Goal: Task Accomplishment & Management: Complete application form

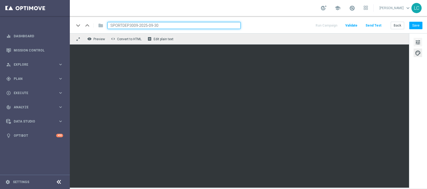
click at [417, 41] on span "tune" at bounding box center [418, 42] width 6 height 7
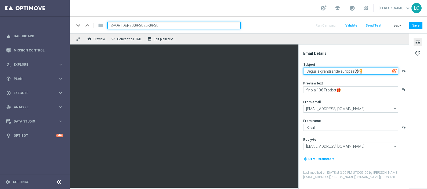
click at [308, 72] on textarea "Segui le grandi sfide europee⚽🏆" at bounding box center [350, 71] width 95 height 7
drag, startPoint x: 308, startPoint y: 72, endPoint x: 387, endPoint y: 73, distance: 78.6
click at [387, 73] on textarea "Segui le grandi sfide europee⚽🏆" at bounding box center [350, 71] width 95 height 7
paste textarea "Le Coppe Europee sono qui"
click at [350, 71] on textarea "Le Coppe Europee sono qui🏆" at bounding box center [350, 71] width 95 height 7
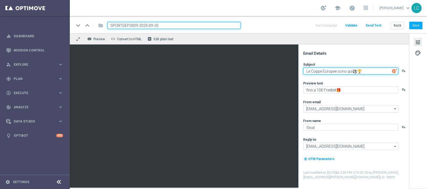
type textarea "Le Coppe Europee sono qui⚽🏆"
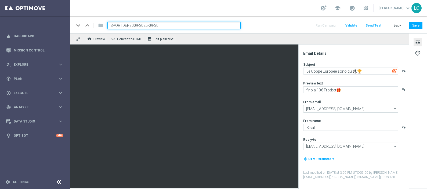
click at [358, 80] on div "Subject Le Coppe Europee sono qui⚽🏆 playlist_add Preview text fino a 10€ Freebe…" at bounding box center [355, 121] width 105 height 118
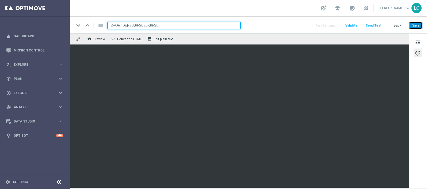
click at [417, 23] on button "Save" at bounding box center [415, 26] width 13 height 8
click at [416, 26] on button "Save" at bounding box center [415, 26] width 13 height 8
click at [261, 22] on div "keyboard_arrow_down keyboard_arrow_up folder SPORTDEP3009-2025-09-30 Run Campai…" at bounding box center [248, 25] width 348 height 7
click at [350, 8] on span at bounding box center [352, 8] width 6 height 6
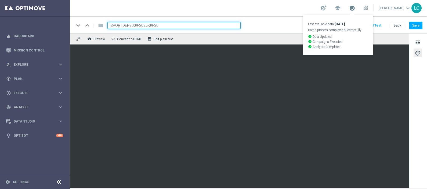
click at [349, 9] on span at bounding box center [352, 8] width 6 height 6
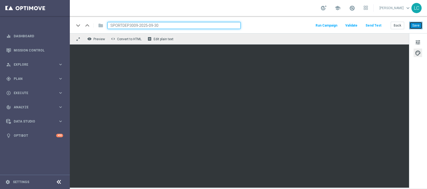
click at [416, 25] on button "Save" at bounding box center [415, 26] width 13 height 8
click at [424, 25] on div "keyboard_arrow_down keyboard_arrow_up folder SPORTDEP3009-2025-09-30 Run Campai…" at bounding box center [248, 24] width 357 height 17
click at [420, 27] on button "Save" at bounding box center [415, 26] width 13 height 8
click at [23, 94] on div "play_circle_outline Execute" at bounding box center [32, 93] width 52 height 5
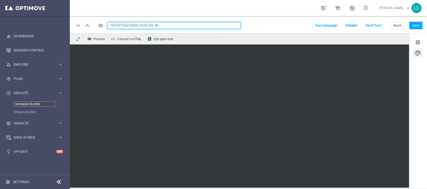
click at [27, 102] on link "Campaign Builder" at bounding box center [35, 104] width 42 height 4
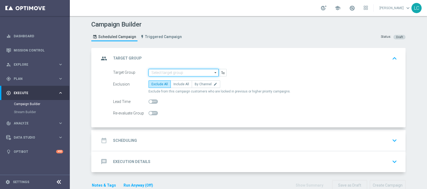
click at [162, 74] on input at bounding box center [183, 73] width 70 height 8
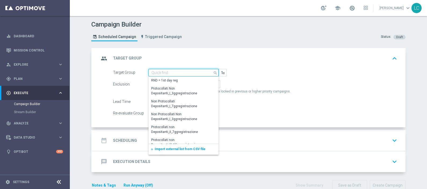
click at [155, 71] on input at bounding box center [183, 73] width 70 height 8
paste input "Active BETTING TOTALI nosaldo GGRnb > 50 LM Mode L"
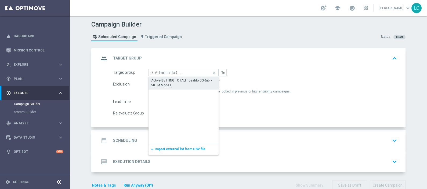
click at [160, 77] on div "Active BETTING TOTALI nosaldo GGRnb > 50 LM Mode L" at bounding box center [183, 83] width 70 height 12
type input "Active BETTING TOTALI nosaldo GGRnb > 50 LM Mode L"
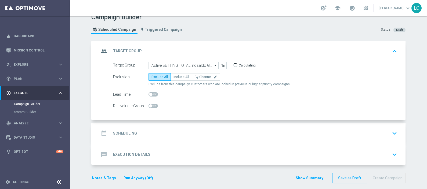
scroll to position [11, 0]
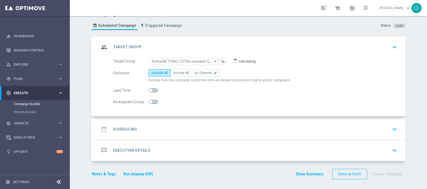
click at [259, 133] on div "date_range Scheduling keyboard_arrow_down" at bounding box center [249, 129] width 300 height 10
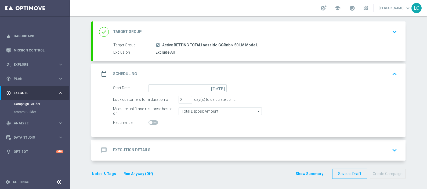
scroll to position [27, 0]
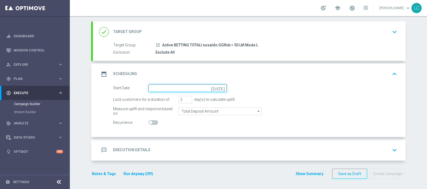
click at [185, 86] on input at bounding box center [187, 89] width 78 height 8
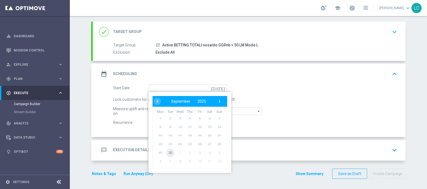
click at [167, 154] on span "30" at bounding box center [170, 152] width 9 height 9
type input "30 Sep 2025"
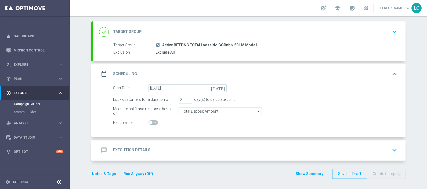
click at [192, 145] on div "message Execution Details keyboard_arrow_down" at bounding box center [249, 150] width 300 height 10
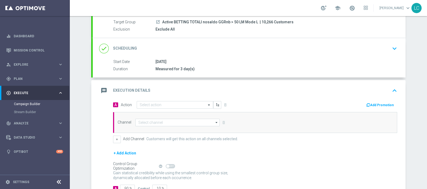
scroll to position [60, 0]
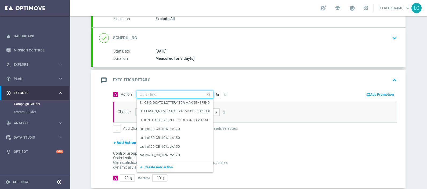
click at [189, 91] on div "Quick find" at bounding box center [175, 95] width 76 height 8
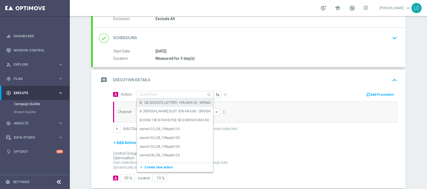
click at [168, 94] on input "text" at bounding box center [170, 95] width 60 height 5
paste input "Deposita almeno 10€ e gioca con quota e legatura di almeno 4 per cb perso 15% f…"
type input "Deposita almeno 10€ e gioca con quota e legatura di almeno 4 per cb perso 15% f…"
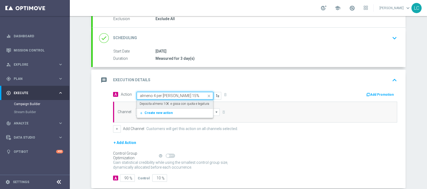
click at [169, 102] on label "Deposita almeno 10€ e gioca con quota e legatura di almeno 4 per cb perso 15% f…" at bounding box center [213, 104] width 146 height 5
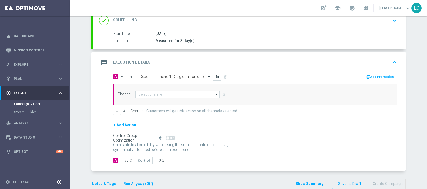
scroll to position [87, 0]
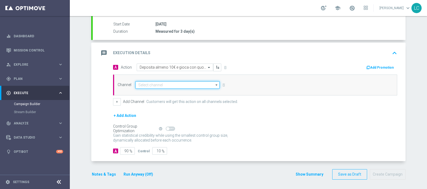
click at [146, 85] on input at bounding box center [177, 85] width 84 height 8
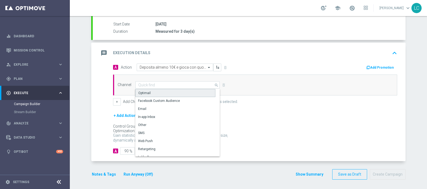
click at [147, 92] on div "Optimail" at bounding box center [175, 93] width 80 height 8
type input "Optimail"
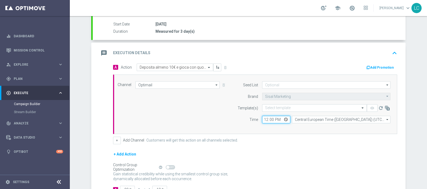
click at [262, 118] on input "12:00" at bounding box center [276, 120] width 28 height 8
type input "18:00"
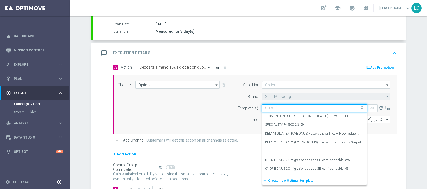
drag, startPoint x: 285, startPoint y: 107, endPoint x: 281, endPoint y: 109, distance: 4.8
click at [285, 107] on input "text" at bounding box center [309, 108] width 88 height 5
click at [276, 108] on input "text" at bounding box center [309, 108] width 88 height 5
paste input "SPORTDEPCB3009"
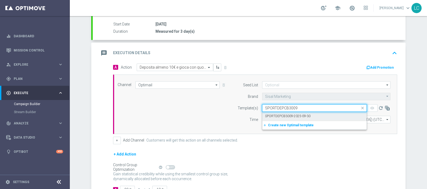
click at [279, 118] on div "SPORTDEPCB3009-2025-09-30" at bounding box center [314, 116] width 99 height 9
type input "SPORTDEPCB3009"
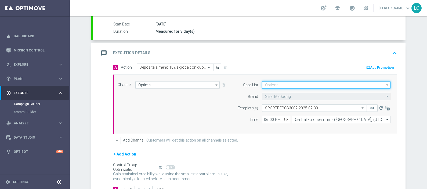
click at [271, 85] on input at bounding box center [326, 85] width 128 height 8
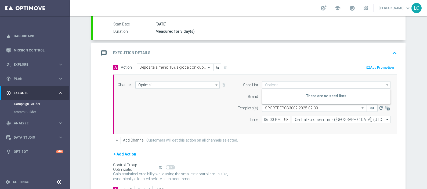
click at [390, 65] on button "Add Promotion" at bounding box center [380, 68] width 30 height 6
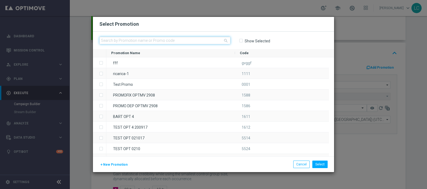
click at [179, 40] on input "text" at bounding box center [164, 41] width 131 height 8
paste input "SPORTDEPCB3009"
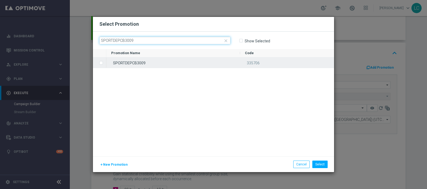
type input "SPORTDEPCB3009"
click at [167, 60] on div "SPORTDEPCB3009" at bounding box center [173, 62] width 134 height 10
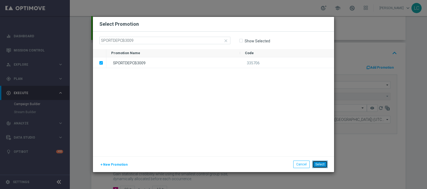
click at [321, 168] on button "Select" at bounding box center [319, 165] width 15 height 8
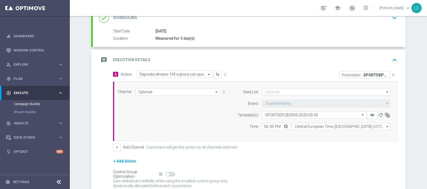
scroll to position [59, 0]
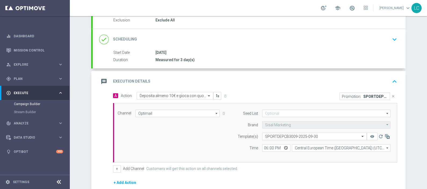
click at [391, 79] on icon "keyboard_arrow_up" at bounding box center [394, 82] width 8 height 8
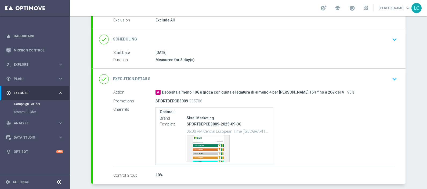
click at [390, 41] on div "done Scheduling keyboard_arrow_down Start Date 30 Sep 2025 Duration Measured fo…" at bounding box center [249, 48] width 313 height 39
click at [390, 41] on icon "keyboard_arrow_down" at bounding box center [394, 39] width 8 height 8
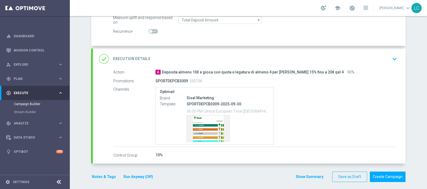
scroll to position [120, 0]
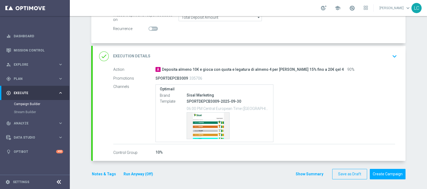
click at [98, 172] on button "Notes & Tags" at bounding box center [103, 174] width 25 height 7
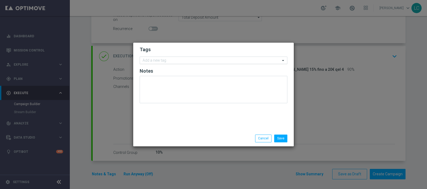
click at [175, 64] on div at bounding box center [211, 60] width 138 height 5
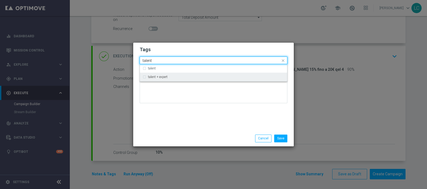
click at [178, 75] on div "talent + expert" at bounding box center [213, 77] width 142 height 9
type input "talent"
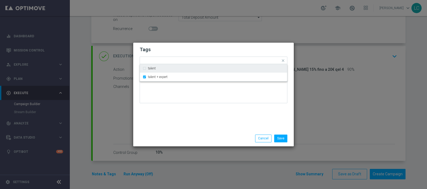
click at [201, 48] on h2 "Tags" at bounding box center [214, 49] width 148 height 6
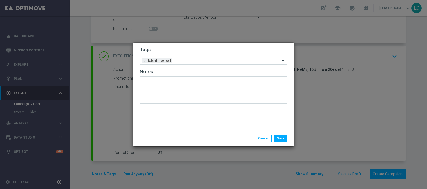
click at [203, 59] on input "text" at bounding box center [227, 61] width 106 height 5
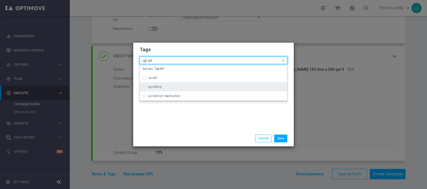
click at [177, 88] on div "up-selling" at bounding box center [216, 86] width 136 height 3
type input "up-se"
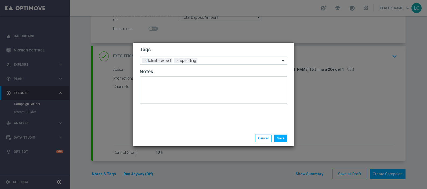
click at [208, 47] on h2 "Tags" at bounding box center [214, 49] width 148 height 6
click at [218, 60] on input "text" at bounding box center [239, 61] width 81 height 5
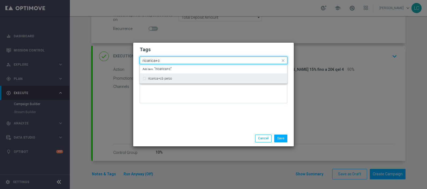
click at [210, 74] on div "ricarica+cb perso" at bounding box center [213, 78] width 142 height 9
type input "ricarica+c"
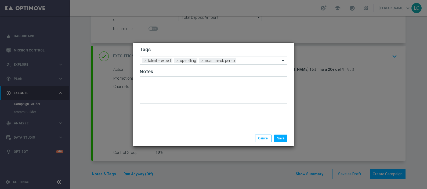
click at [220, 51] on h2 "Tags" at bounding box center [214, 49] width 148 height 6
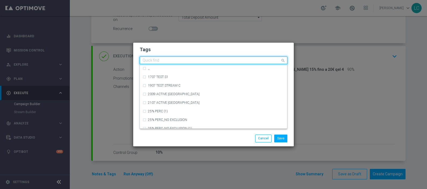
click at [247, 62] on input "text" at bounding box center [211, 60] width 138 height 5
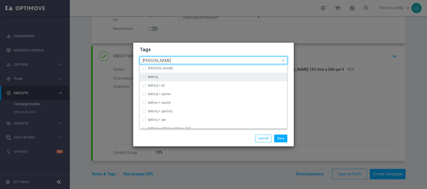
click at [203, 76] on div "betting" at bounding box center [216, 76] width 136 height 3
type input "bettin"
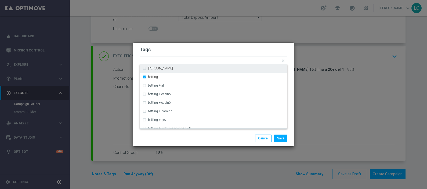
click at [233, 48] on h2 "Tags" at bounding box center [214, 49] width 148 height 6
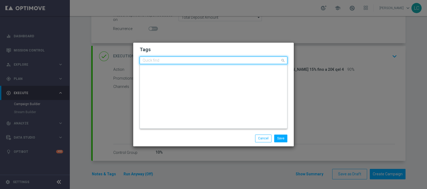
click at [266, 62] on input "text" at bounding box center [211, 60] width 138 height 5
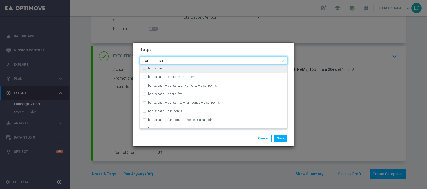
click at [151, 68] on label "bonus cash" at bounding box center [156, 68] width 16 height 3
type input "bonus cash"
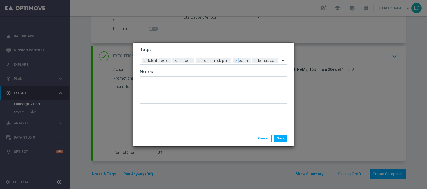
click at [191, 49] on h2 "Tags" at bounding box center [214, 49] width 148 height 6
click at [283, 136] on button "Save" at bounding box center [280, 139] width 13 height 8
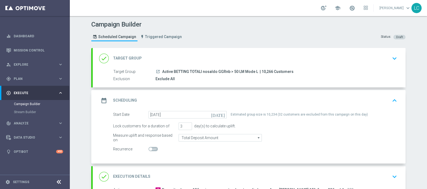
click at [394, 100] on icon "keyboard_arrow_up" at bounding box center [394, 101] width 8 height 8
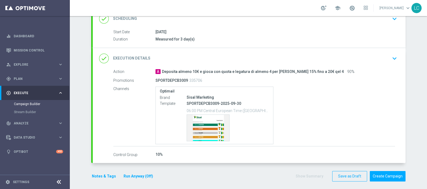
scroll to position [82, 0]
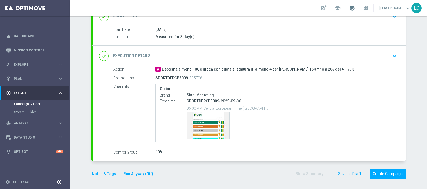
click at [349, 8] on span at bounding box center [352, 8] width 6 height 6
click at [350, 8] on span at bounding box center [352, 8] width 6 height 6
click at [397, 176] on button "Create Campaign" at bounding box center [387, 174] width 36 height 10
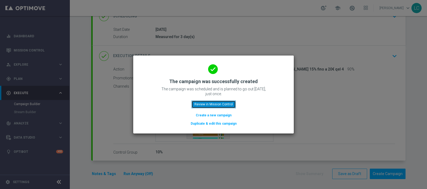
click at [219, 105] on button "Review in Mission Control" at bounding box center [213, 105] width 44 height 8
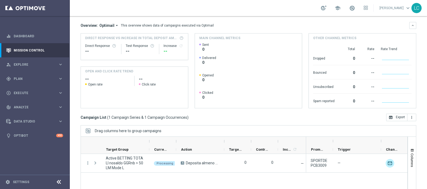
scroll to position [90, 0]
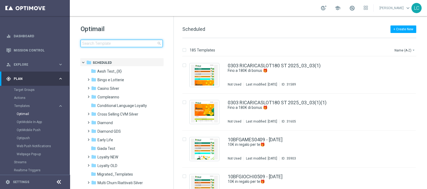
click at [116, 45] on input at bounding box center [121, 44] width 82 height 8
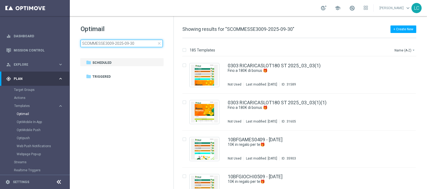
type input "SCOMMESSE3009-2025-09-30"
click at [121, 28] on h1 "Optimail" at bounding box center [121, 29] width 82 height 9
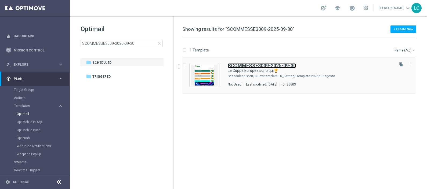
click at [250, 64] on b "SCOMMESSE3009-2025-09-30" at bounding box center [262, 66] width 68 height 6
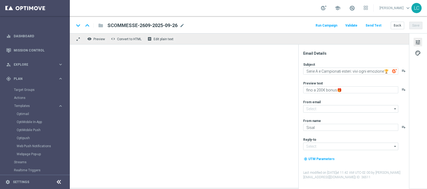
type input "newsletter@comunicazioni.sisal.it"
type input "info@sisal.it"
type textarea "Le Coppe Europee sono qui🏆"
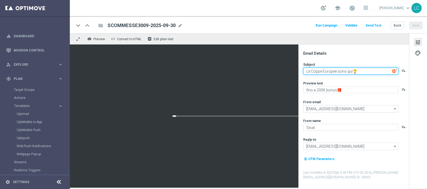
click at [309, 70] on textarea "Le Coppe Europee sono qui🏆" at bounding box center [350, 71] width 95 height 7
drag, startPoint x: 309, startPoint y: 70, endPoint x: 362, endPoint y: 64, distance: 53.7
click at [362, 64] on div "Subject Le Coppe Europee sono qui🏆 playlist_add" at bounding box center [355, 68] width 105 height 12
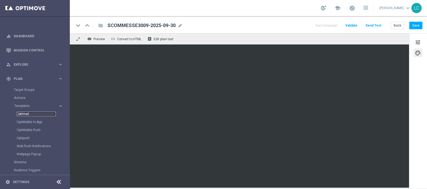
click at [24, 114] on link "Optimail" at bounding box center [36, 114] width 39 height 4
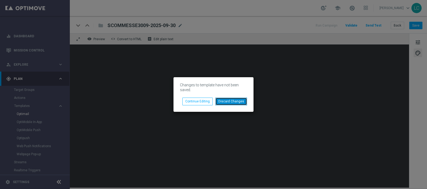
click at [227, 99] on button "Discard Changes" at bounding box center [231, 102] width 32 height 8
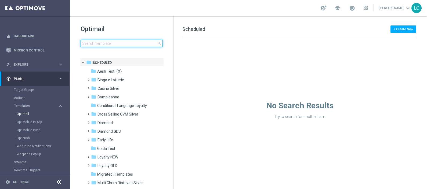
click at [111, 42] on input at bounding box center [121, 44] width 82 height 8
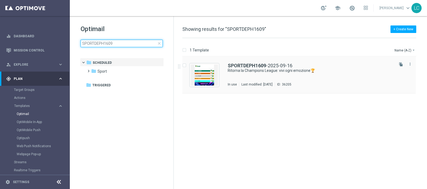
type input "SPORTDEPH1609"
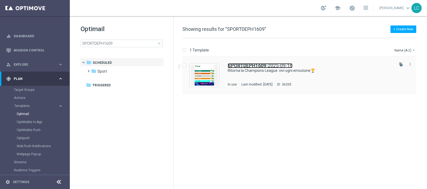
click at [247, 66] on b "SPORTDEPH1609" at bounding box center [247, 66] width 38 height 6
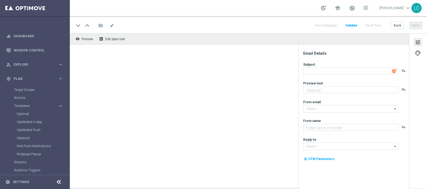
type textarea "Ritorna la Champions League: vivi ogni emozione🏆"
type textarea "Scopri la promozione🎁"
type input "newsletter@comunicazioni.sisal.it"
type textarea "Sisal"
type input "info@sisal.it"
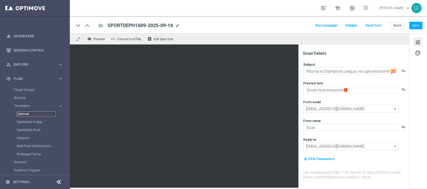
click at [31, 112] on link "Optimail" at bounding box center [36, 114] width 39 height 4
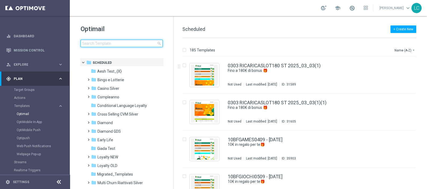
click at [135, 43] on input at bounding box center [121, 44] width 82 height 8
click at [98, 43] on input at bounding box center [121, 44] width 82 height 8
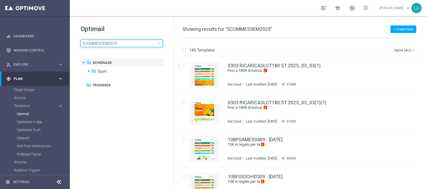
type input "SCOMMESSEM2025"
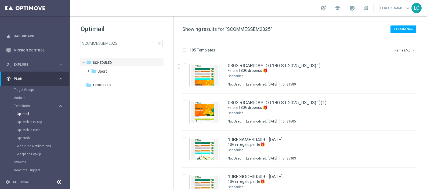
click at [129, 27] on h1 "Optimail" at bounding box center [121, 29] width 82 height 9
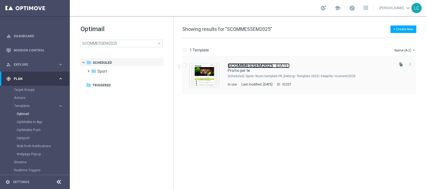
click at [248, 66] on b "SCOMMESSEM2025" at bounding box center [250, 66] width 45 height 6
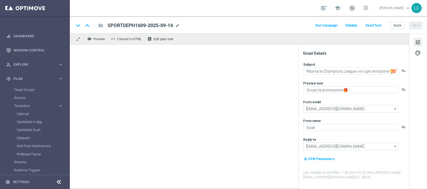
type textarea "Promo per te"
type textarea "5€ Freebet 🎁"
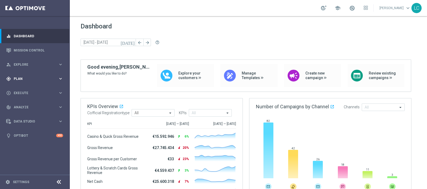
click at [20, 82] on div "gps_fixed Plan keyboard_arrow_right" at bounding box center [34, 79] width 69 height 14
click at [25, 105] on span "Templates" at bounding box center [33, 105] width 38 height 3
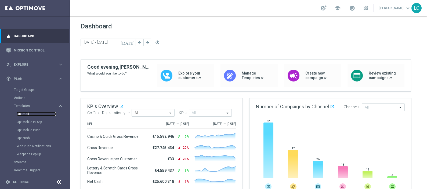
click at [24, 113] on link "Optimail" at bounding box center [36, 114] width 39 height 4
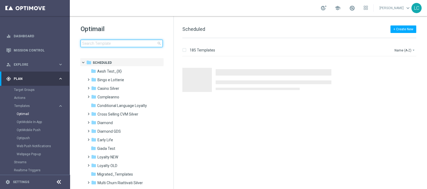
click at [121, 44] on input at bounding box center [121, 44] width 82 height 8
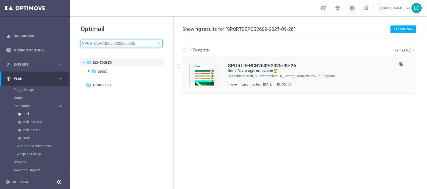
type input "SPORTDEPCB2609-2025-09-26"
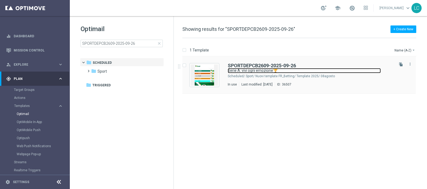
click at [244, 68] on link "Serie A: vivi ogni emozione🏆" at bounding box center [304, 70] width 153 height 5
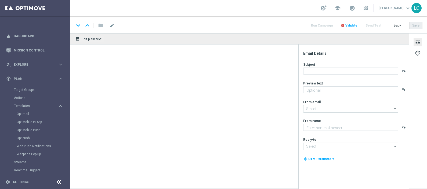
type textarea "fino a 20€ di Bonus🎁"
type input "[EMAIL_ADDRESS][DOMAIN_NAME]"
type textarea "Sisal"
type input "[EMAIL_ADDRESS][DOMAIN_NAME]"
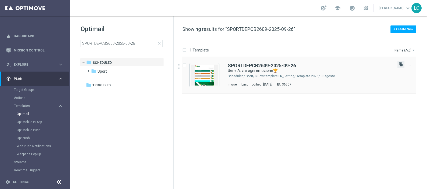
click at [400, 64] on icon "file_copy" at bounding box center [400, 64] width 4 height 4
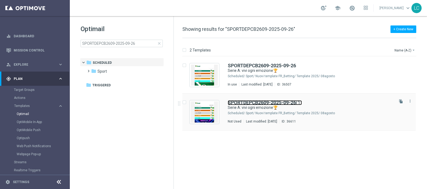
click at [252, 104] on b "SPORTDEPCB2609-2025-09-26" at bounding box center [262, 103] width 68 height 6
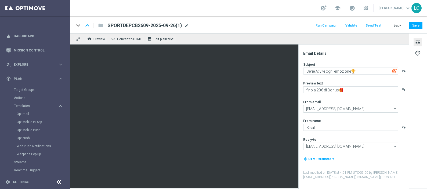
click at [188, 25] on span "mode_edit" at bounding box center [186, 25] width 5 height 5
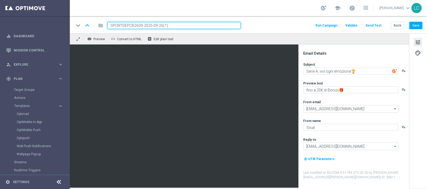
click at [187, 25] on input "SPORTDEPCB2609-2025-09-26(1)" at bounding box center [173, 25] width 133 height 7
paste input "3009"
click at [140, 23] on input "SPORTDEPCB2609-2025-09-26(1)" at bounding box center [173, 25] width 133 height 7
paste input "30"
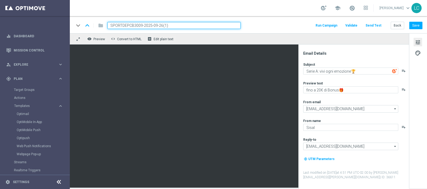
click at [169, 22] on input "SPORTDEPCB3009-2025-09-26(1)" at bounding box center [173, 25] width 133 height 7
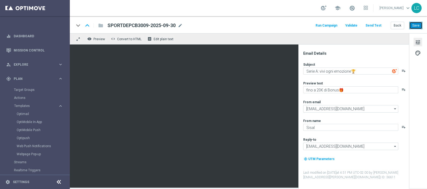
click at [415, 27] on button "Save" at bounding box center [415, 26] width 13 height 8
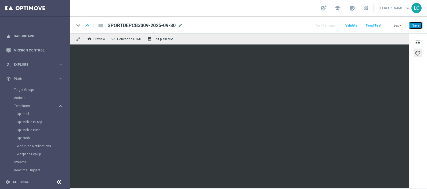
click at [415, 23] on button "Save" at bounding box center [415, 26] width 13 height 8
click at [181, 24] on span "mode_edit" at bounding box center [180, 25] width 5 height 5
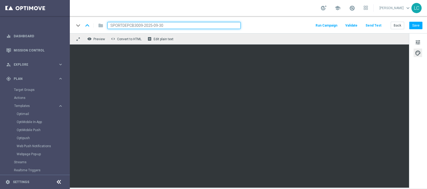
paste input "http://areaprivata.sisal.it/area-riservata/ricarica?cod_promozione=SPORTCB-3009…"
type input "SPORTDEPCB3009-2025-09-30"
click at [270, 20] on div "keyboard_arrow_down keyboard_arrow_up folder SPORTDEPCB3009-2025-09-30 Run Camp…" at bounding box center [248, 24] width 357 height 17
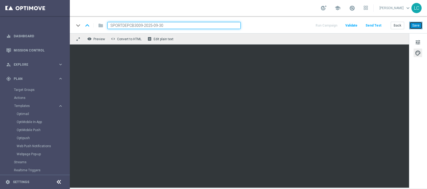
click at [419, 23] on button "Save" at bounding box center [415, 26] width 13 height 8
click at [417, 25] on button "Save" at bounding box center [415, 26] width 13 height 8
click at [413, 26] on button "Save" at bounding box center [415, 26] width 13 height 8
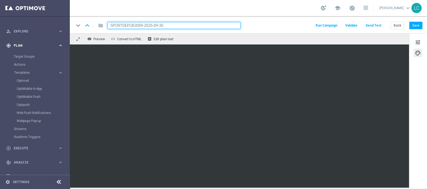
click at [28, 46] on span "Plan" at bounding box center [36, 45] width 44 height 3
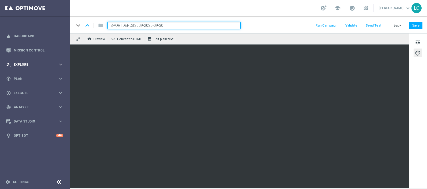
scroll to position [0, 0]
click at [25, 94] on div "play_circle_outline Execute" at bounding box center [32, 93] width 52 height 5
click at [27, 102] on link "Campaign Builder" at bounding box center [35, 104] width 42 height 4
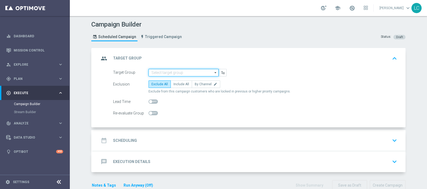
click at [166, 71] on input at bounding box center [183, 73] width 70 height 8
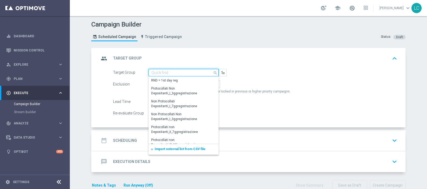
click at [180, 69] on input at bounding box center [183, 73] width 70 height 8
paste input "Active BETTING nosaldo GGRnb > 0 L2W mode H-M TOP"
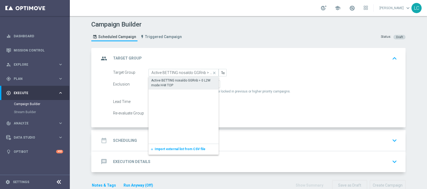
click at [171, 83] on div "Active BETTING nosaldo GGRnb > 0 L2W mode H-M TOP" at bounding box center [183, 83] width 65 height 10
type input "Active BETTING nosaldo GGRnb > 0 L2W mode H-M TOP"
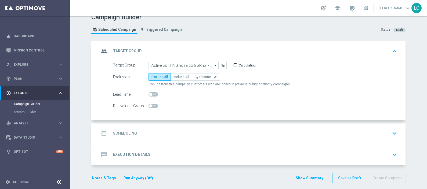
scroll to position [11, 0]
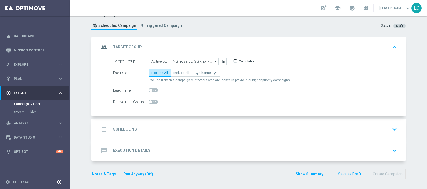
click at [158, 124] on div "date_range Scheduling keyboard_arrow_down" at bounding box center [249, 129] width 300 height 10
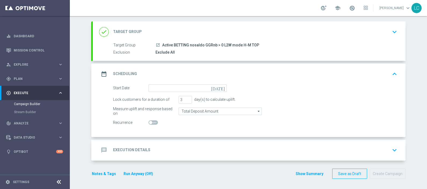
scroll to position [27, 0]
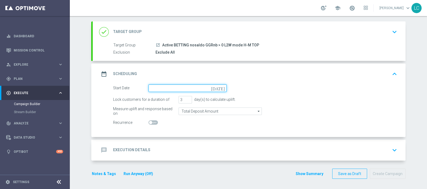
click at [164, 87] on input at bounding box center [187, 89] width 78 height 8
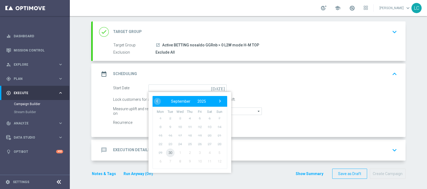
click at [170, 152] on span "30" at bounding box center [170, 152] width 9 height 9
type input "30 Sep 2025"
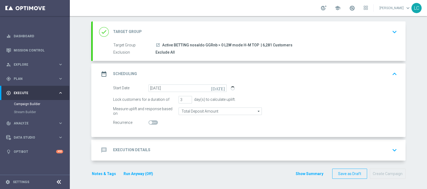
click at [190, 149] on div "message Execution Details keyboard_arrow_down" at bounding box center [249, 150] width 300 height 10
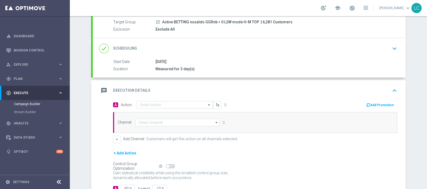
scroll to position [87, 0]
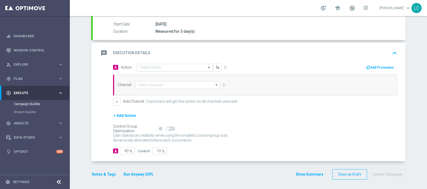
click at [165, 69] on div "Select action" at bounding box center [175, 68] width 76 height 8
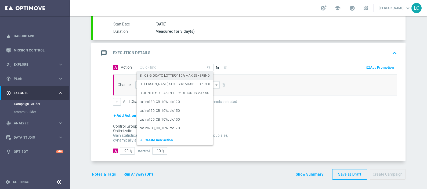
click at [172, 66] on input "text" at bounding box center [170, 67] width 60 height 5
paste input "Deposita 50€ per freebet da 2€, deposita 70€ per freebet da 5€, deposita 90€ pe…"
type input "Deposita 50€ per freebet da 2€, deposita 70€ per freebet da 5€, deposita 90€ pe…"
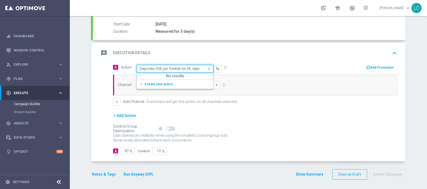
scroll to position [0, 106]
click at [154, 82] on span "Create new action" at bounding box center [158, 84] width 28 height 4
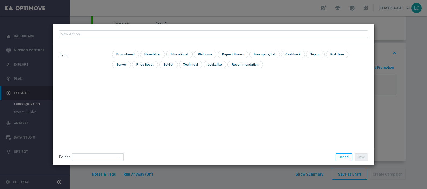
click at [179, 34] on input "text" at bounding box center [213, 34] width 309 height 8
type input "Deposita 50€ per freebet da 2€, deposita 70€ per freebet da 5€, deposita 90€ pe…"
click at [132, 57] on input "checkbox" at bounding box center [124, 54] width 25 height 7
checkbox input "true"
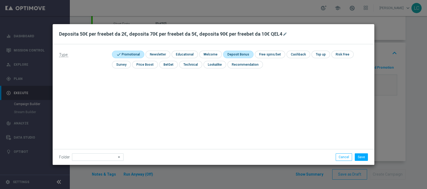
click at [231, 52] on input "checkbox" at bounding box center [237, 54] width 29 height 7
checkbox input "true"
click at [358, 154] on button "Save" at bounding box center [360, 157] width 13 height 8
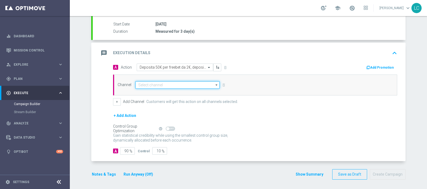
click at [157, 83] on input at bounding box center [177, 85] width 84 height 8
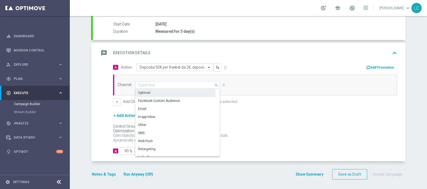
click at [167, 89] on div "Optimail" at bounding box center [175, 93] width 80 height 8
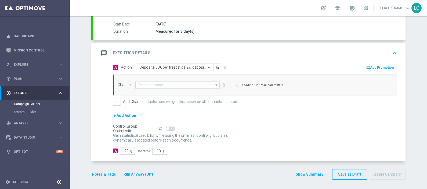
type input "Optimail"
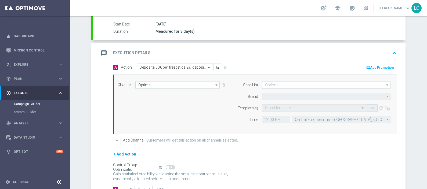
type input "Sisal Marketing"
click at [381, 66] on button "Add Promotion" at bounding box center [380, 68] width 30 height 6
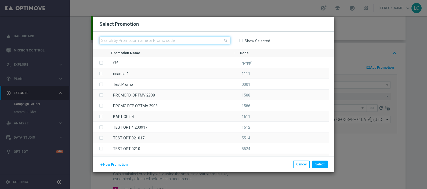
click at [137, 41] on input "text" at bounding box center [164, 41] width 131 height 8
paste input "SPORTDEP3009"
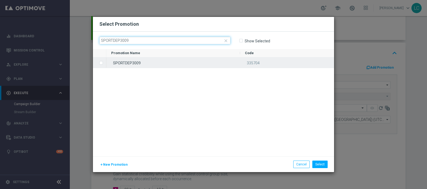
type input "SPORTDEP3009"
click at [125, 59] on div "SPORTDEP3009" at bounding box center [173, 62] width 134 height 10
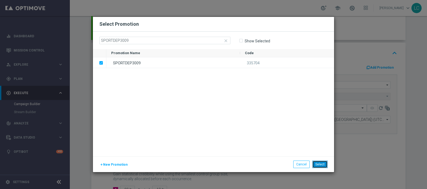
click at [316, 164] on button "Select" at bounding box center [319, 165] width 15 height 8
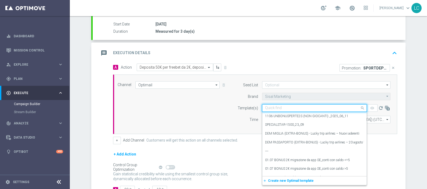
click at [277, 107] on input "text" at bounding box center [309, 108] width 88 height 5
paste input "SPORTDEP3009"
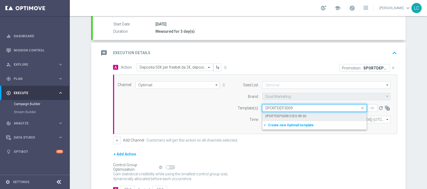
click at [278, 114] on label "SPORTDEP3009-2025-09-30" at bounding box center [285, 116] width 41 height 5
type input "SPORTDEP3009"
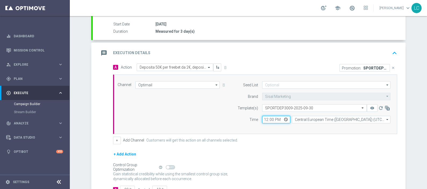
click at [264, 118] on input "12:00" at bounding box center [276, 120] width 28 height 8
click at [264, 116] on input "17:30" at bounding box center [276, 120] width 28 height 8
click at [264, 119] on input "17:30" at bounding box center [276, 120] width 28 height 8
type input "18:00"
click at [239, 125] on div "Seed List arrow_drop_down Drag here to set row groups Drag here to set column l…" at bounding box center [312, 104] width 164 height 46
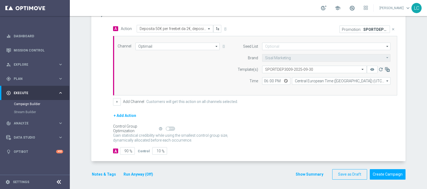
scroll to position [126, 0]
click at [95, 174] on button "Notes & Tags" at bounding box center [103, 174] width 25 height 7
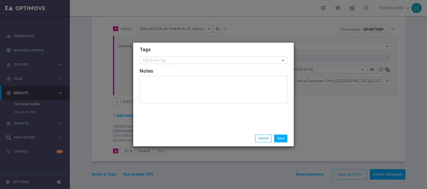
click at [177, 64] on form "Tags Add a new tag Notes" at bounding box center [214, 76] width 148 height 62
click at [180, 61] on input "text" at bounding box center [211, 60] width 138 height 5
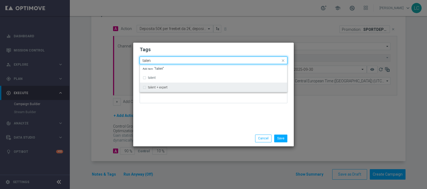
click at [165, 88] on label "talent + expert" at bounding box center [158, 87] width 20 height 3
type input "talen"
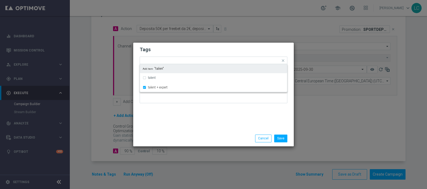
click at [202, 50] on h2 "Tags" at bounding box center [214, 49] width 148 height 6
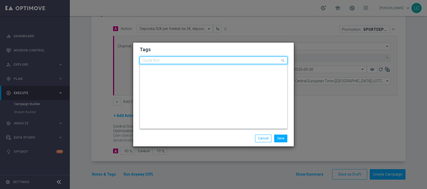
click at [211, 57] on div "Quick find × talent + expert" at bounding box center [210, 60] width 140 height 7
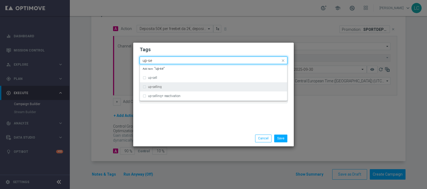
click at [182, 87] on div "up-selling" at bounding box center [216, 86] width 136 height 3
type input "up-se"
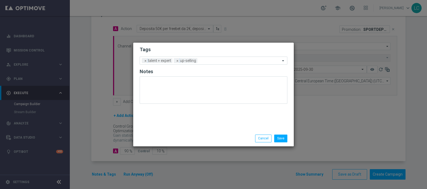
click at [200, 49] on h2 "Tags" at bounding box center [214, 49] width 148 height 6
click at [206, 62] on input "text" at bounding box center [239, 61] width 81 height 5
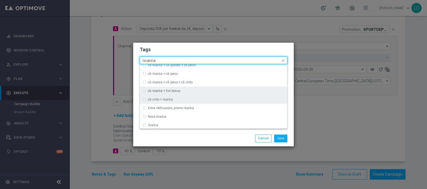
scroll to position [134, 0]
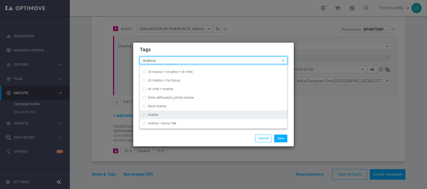
click at [161, 114] on div "ricarica" at bounding box center [216, 114] width 136 height 3
type input "ricarica"
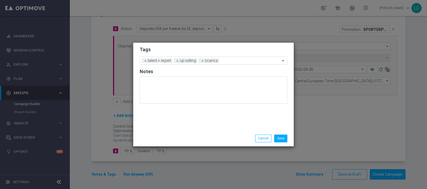
click at [219, 48] on h2 "Tags" at bounding box center [214, 49] width 148 height 6
click at [227, 58] on div "Add a new tag × talent + expert × up-selling × ricarica" at bounding box center [210, 61] width 140 height 8
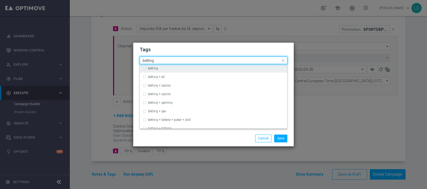
click at [219, 65] on div "betting" at bounding box center [213, 68] width 142 height 9
type input "betting"
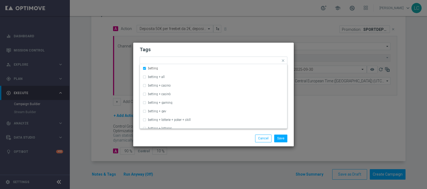
click at [228, 51] on h2 "Tags" at bounding box center [214, 49] width 148 height 6
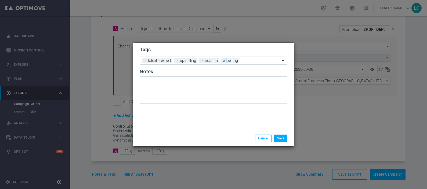
click at [248, 65] on form "Tags Add a new tag × talent + expert × up-selling × ricarica × betting Notes" at bounding box center [214, 76] width 148 height 63
click at [250, 63] on input "text" at bounding box center [260, 61] width 39 height 5
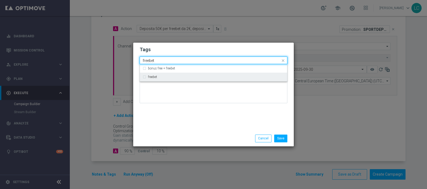
click at [237, 76] on div "freebet" at bounding box center [216, 76] width 136 height 3
type input "freebet"
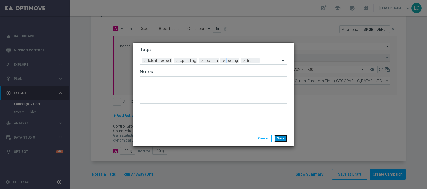
click at [280, 138] on button "Save" at bounding box center [280, 139] width 13 height 8
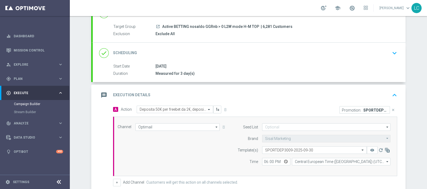
scroll to position [0, 0]
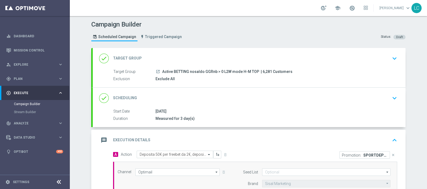
click at [391, 97] on icon "keyboard_arrow_down" at bounding box center [394, 98] width 8 height 8
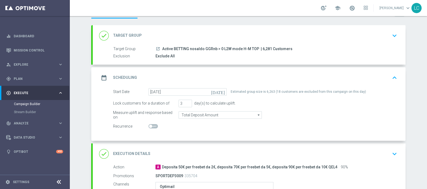
scroll to position [33, 0]
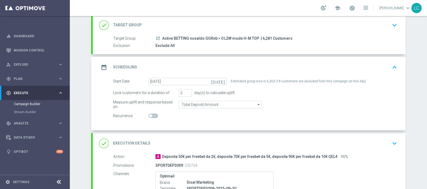
click at [390, 142] on icon "keyboard_arrow_down" at bounding box center [394, 144] width 8 height 8
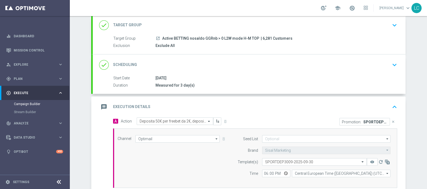
click at [394, 105] on icon "keyboard_arrow_up" at bounding box center [394, 107] width 8 height 8
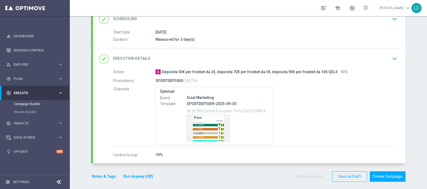
scroll to position [82, 0]
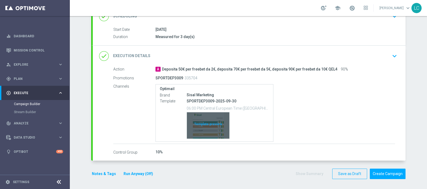
click at [202, 124] on div "Template preview" at bounding box center [208, 125] width 42 height 26
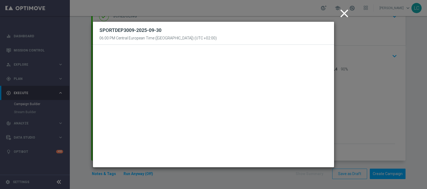
click at [344, 12] on icon "close" at bounding box center [343, 13] width 13 height 13
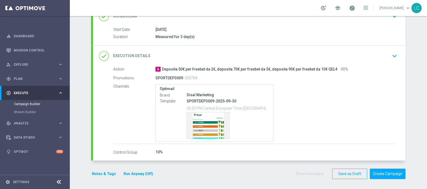
click at [352, 7] on span at bounding box center [352, 8] width 6 height 6
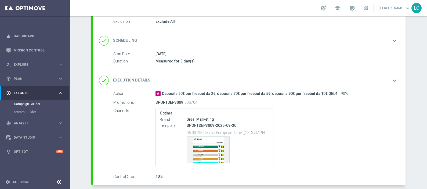
scroll to position [48, 0]
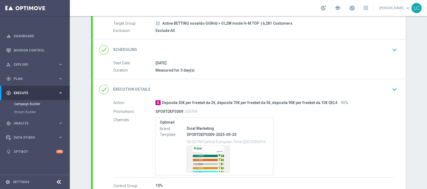
click at [263, 47] on div "done Scheduling keyboard_arrow_down" at bounding box center [249, 50] width 300 height 10
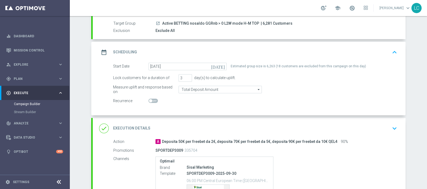
scroll to position [14, 0]
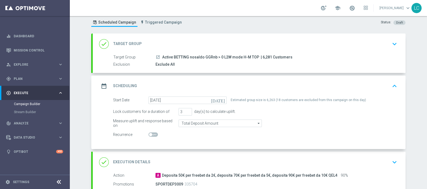
click at [301, 80] on div "date_range Scheduling keyboard_arrow_up" at bounding box center [249, 86] width 313 height 21
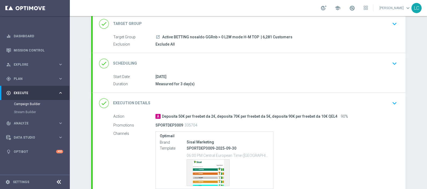
scroll to position [82, 0]
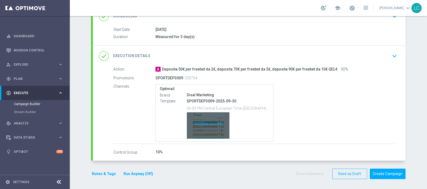
click at [213, 122] on div "Template preview" at bounding box center [208, 125] width 42 height 26
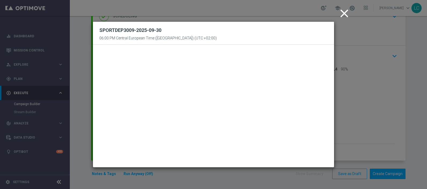
click at [343, 12] on icon "close" at bounding box center [343, 13] width 13 height 13
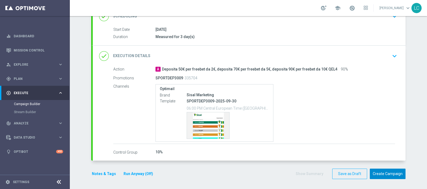
click at [394, 176] on button "Create Campaign" at bounding box center [387, 174] width 36 height 10
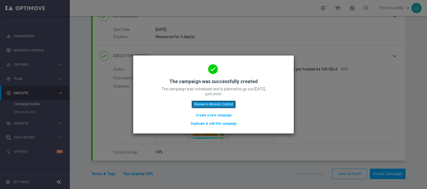
click at [218, 103] on button "Review in Mission Control" at bounding box center [213, 105] width 44 height 8
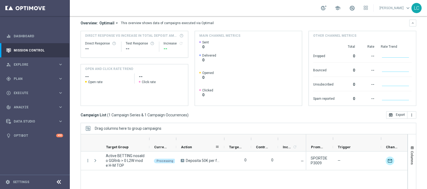
scroll to position [90, 0]
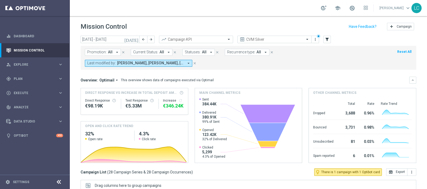
click at [176, 63] on span "Andrea Pierno, Francesca Mascarucci, Lorenzo Carlevale, Marco Cesco, Martina Tr…" at bounding box center [150, 63] width 67 height 5
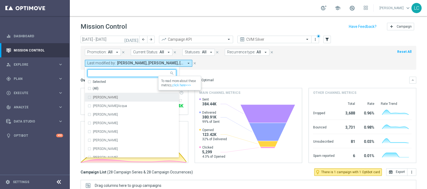
click at [93, 83] on div "Selected" at bounding box center [99, 82] width 13 height 5
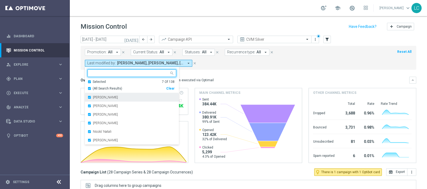
click at [101, 99] on div "Francesca Mascarucci" at bounding box center [131, 97] width 89 height 9
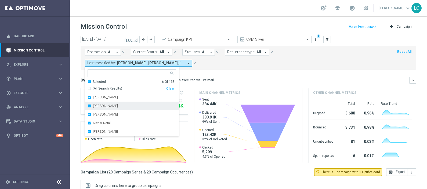
click at [102, 106] on label "Marco Cesco" at bounding box center [105, 105] width 25 height 3
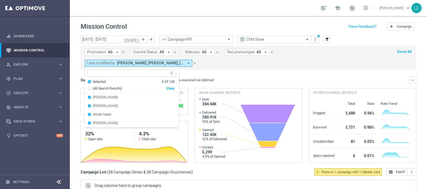
click at [102, 106] on label "Martina Troia" at bounding box center [105, 105] width 25 height 3
click at [102, 106] on label "Nicolo' Natali" at bounding box center [102, 105] width 19 height 3
click at [102, 106] on label "Paolo Martiradonna" at bounding box center [105, 105] width 25 height 3
click at [252, 71] on mini-dashboard "Overview: Optimail arrow_drop_down This overview shows data of campaigns execut…" at bounding box center [247, 119] width 335 height 99
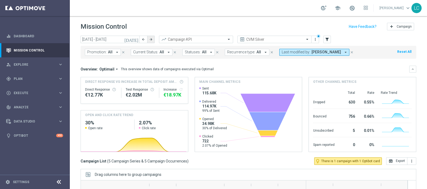
click at [149, 38] on icon "arrow_forward" at bounding box center [151, 40] width 4 height 4
type input "29 Sep 2025 - 05 Oct 2025"
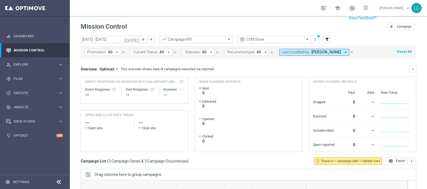
scroll to position [79, 0]
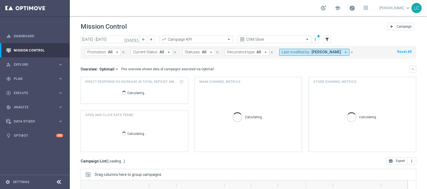
click at [351, 9] on span at bounding box center [352, 8] width 6 height 6
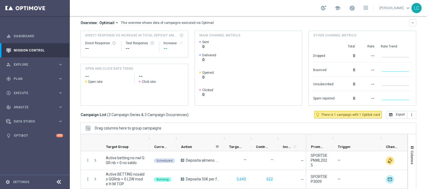
scroll to position [79, 0]
